Goal: Task Accomplishment & Management: Manage account settings

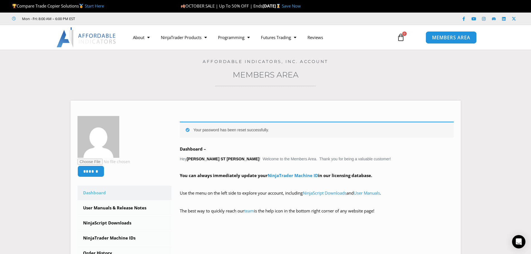
click at [447, 39] on span "MEMBERS AREA" at bounding box center [451, 37] width 38 height 5
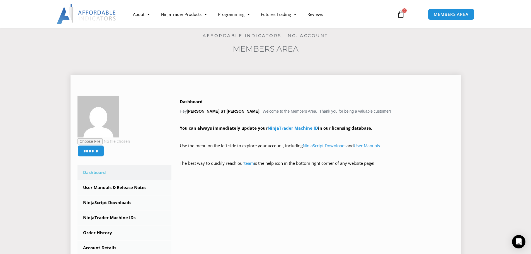
scroll to position [84, 0]
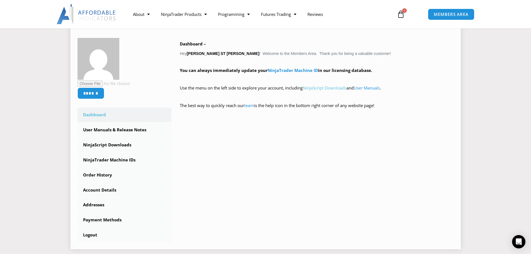
click at [318, 89] on link "NinjaScript Downloads" at bounding box center [325, 88] width 44 height 6
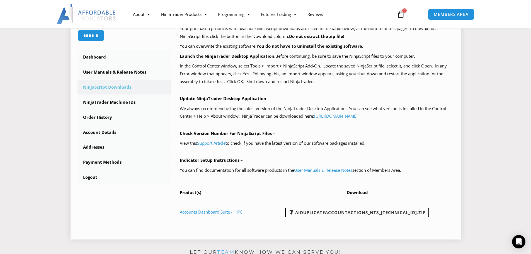
scroll to position [139, 0]
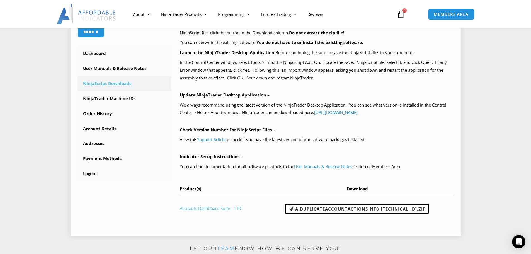
click at [230, 209] on link "Accounts Dashboard Suite - 1 PC" at bounding box center [211, 209] width 62 height 6
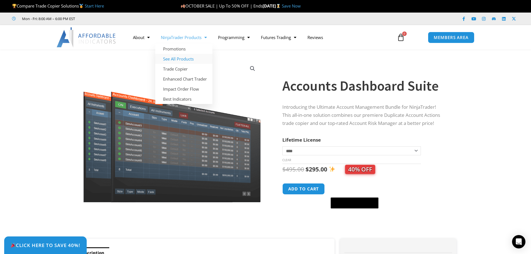
click at [183, 60] on link "See All Products" at bounding box center [183, 59] width 57 height 10
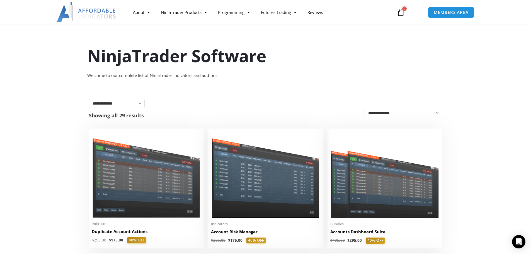
scroll to position [56, 0]
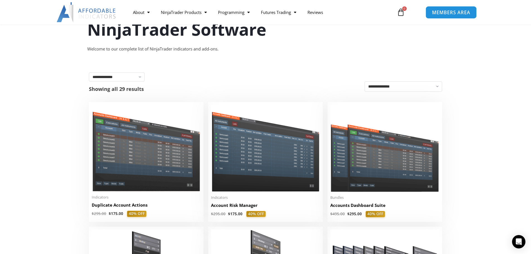
click at [452, 12] on span "MEMBERS AREA" at bounding box center [451, 12] width 38 height 5
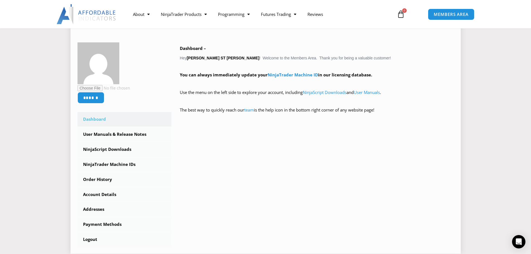
scroll to position [84, 0]
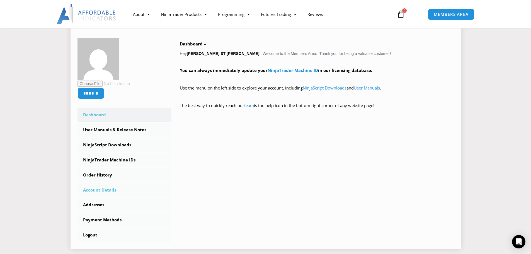
click at [112, 190] on link "Account Details" at bounding box center [125, 190] width 94 height 15
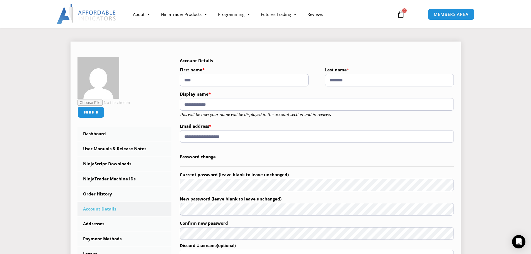
scroll to position [56, 0]
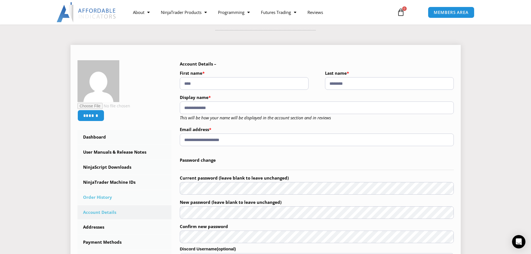
click at [104, 195] on link "Order History" at bounding box center [125, 197] width 94 height 15
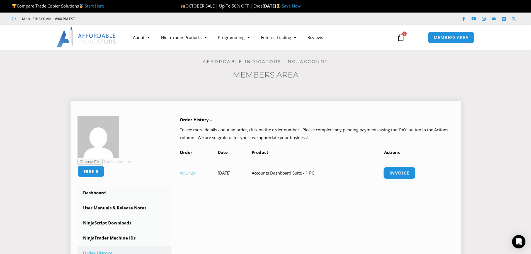
click at [399, 170] on link "Invoice" at bounding box center [399, 173] width 32 height 12
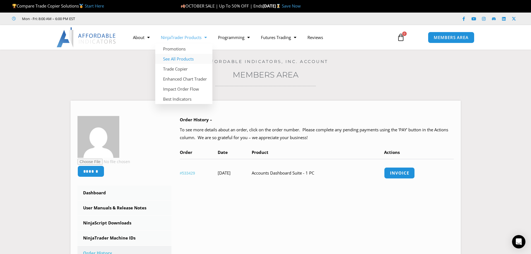
click at [185, 58] on link "See All Products" at bounding box center [183, 59] width 57 height 10
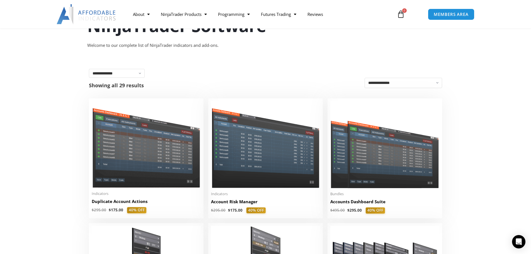
scroll to position [56, 0]
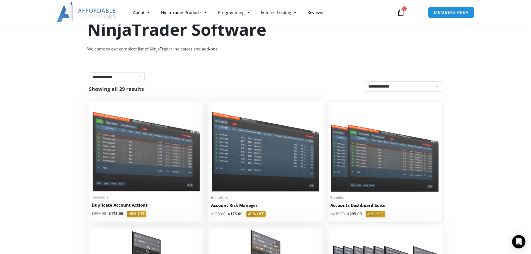
click at [392, 148] on img at bounding box center [384, 148] width 109 height 87
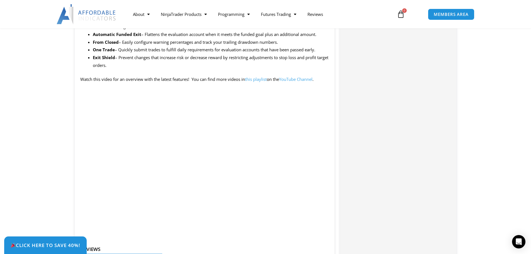
scroll to position [558, 0]
